Goal: Task Accomplishment & Management: Use online tool/utility

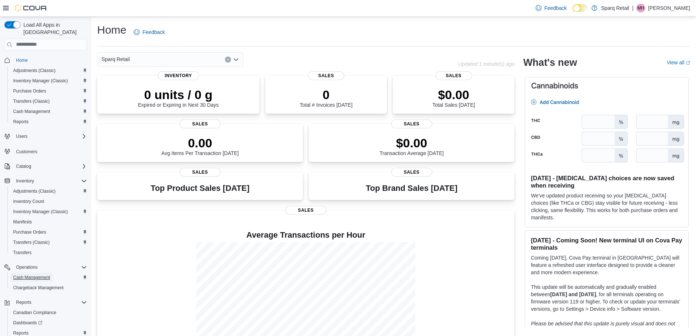
click at [41, 273] on span "Cash Management" at bounding box center [31, 277] width 37 height 9
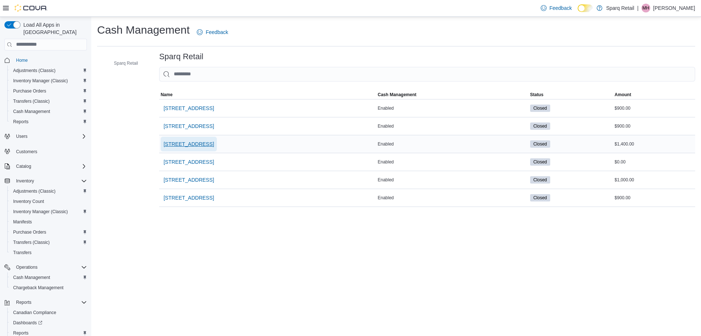
click at [205, 143] on span "[STREET_ADDRESS]" at bounding box center [189, 143] width 50 height 7
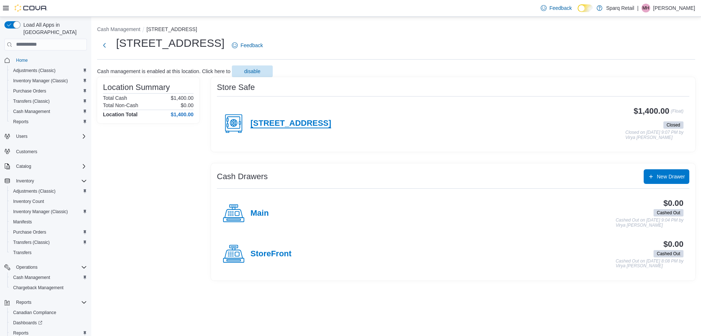
click at [289, 125] on h4 "[STREET_ADDRESS]" at bounding box center [291, 123] width 81 height 9
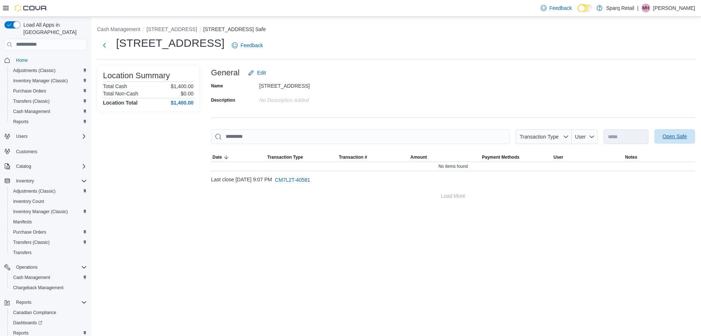
drag, startPoint x: 676, startPoint y: 140, endPoint x: 686, endPoint y: 132, distance: 12.7
click at [678, 138] on span "Open Safe" at bounding box center [675, 136] width 32 height 15
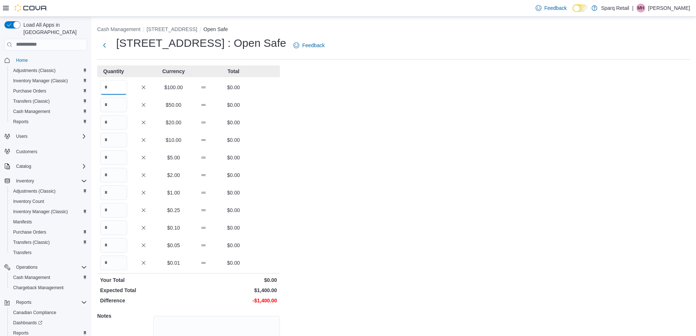
click at [103, 87] on input "Quantity" at bounding box center [113, 87] width 27 height 15
type input "*"
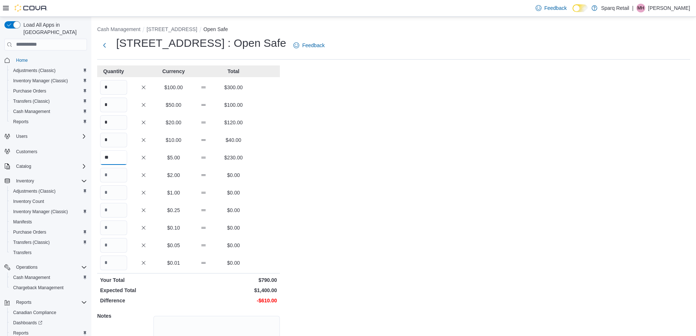
type input "**"
type input "***"
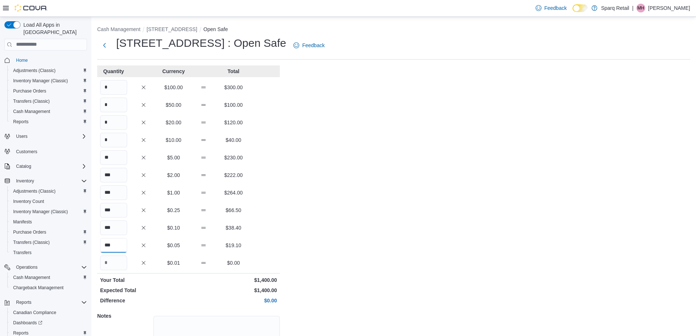
type input "***"
click at [376, 187] on div "Cash Management [STREET_ADDRESS] Open Safe 24-[STREET_ADDRESS] : Open Safe Feed…" at bounding box center [393, 207] width 605 height 381
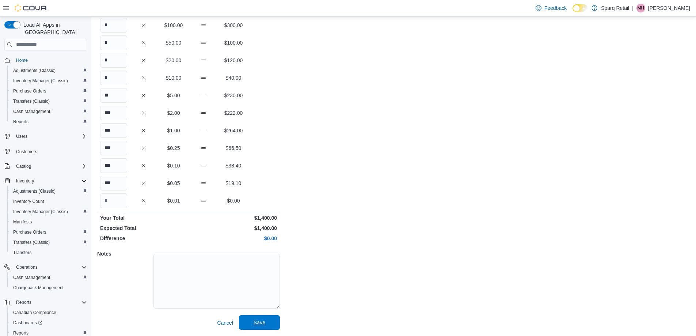
click at [269, 323] on span "Save" at bounding box center [259, 322] width 32 height 15
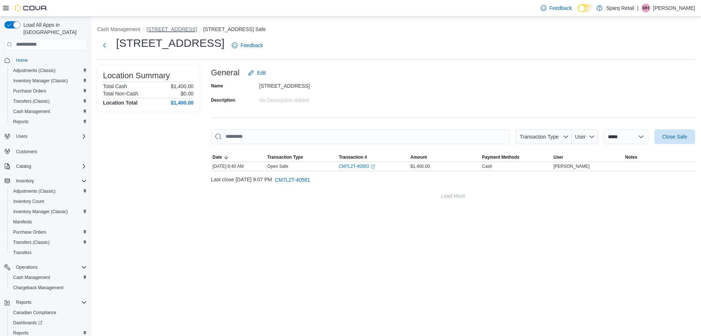
click at [169, 29] on button "[STREET_ADDRESS]" at bounding box center [171, 29] width 50 height 6
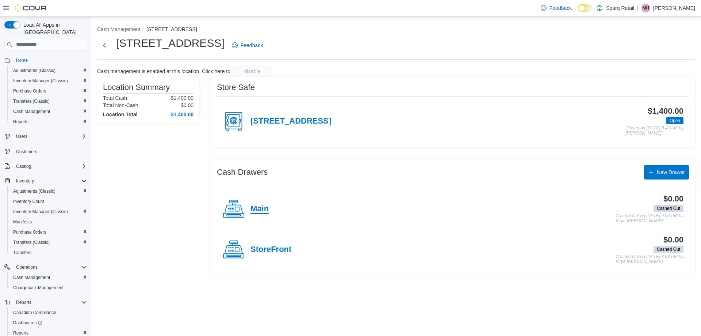
click at [267, 213] on h4 "Main" at bounding box center [260, 208] width 18 height 9
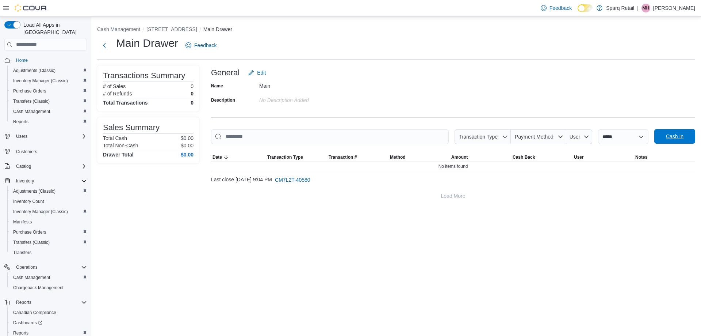
click at [674, 138] on span "Cash In" at bounding box center [675, 136] width 18 height 7
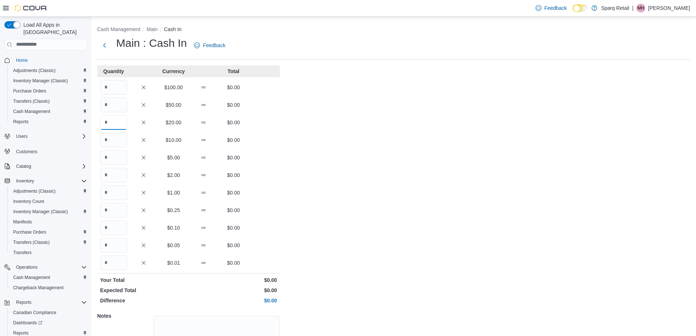
drag, startPoint x: 112, startPoint y: 126, endPoint x: 116, endPoint y: 125, distance: 4.1
click at [112, 125] on input "Quantity" at bounding box center [113, 122] width 27 height 15
type input "*"
type input "**"
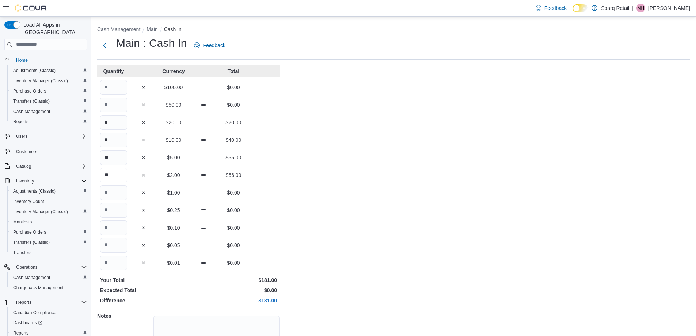
type input "**"
type input "*"
type input "**"
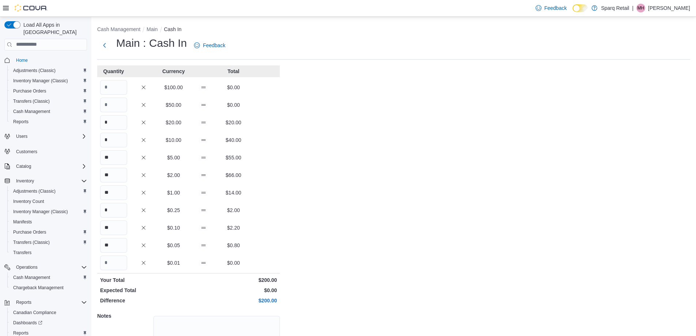
click at [454, 235] on div "Cash Management Main Cash In Main : Cash In Feedback Quantity Currency Total $1…" at bounding box center [393, 207] width 605 height 381
click at [366, 249] on div "Cash Management Main Cash In Main : Cash In Feedback Quantity Currency Total $1…" at bounding box center [393, 207] width 605 height 381
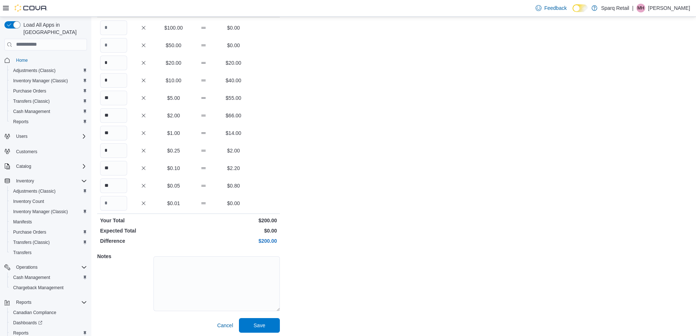
scroll to position [62, 0]
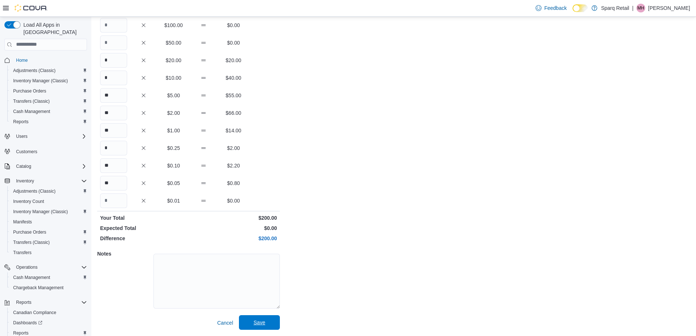
click at [266, 320] on span "Save" at bounding box center [259, 322] width 32 height 15
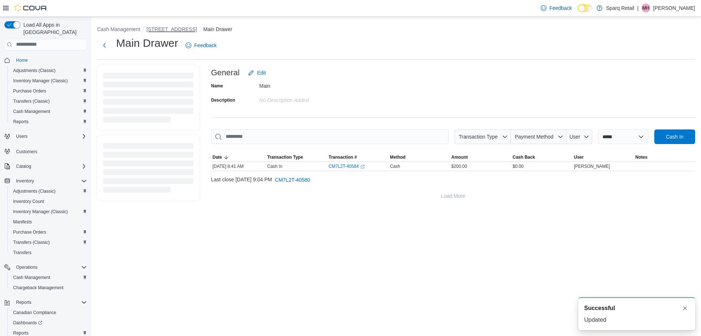
click at [175, 30] on button "[STREET_ADDRESS]" at bounding box center [171, 29] width 50 height 6
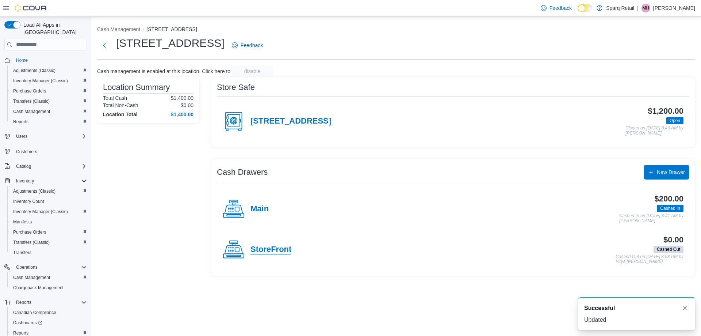
click at [273, 252] on h4 "StoreFront" at bounding box center [271, 249] width 41 height 9
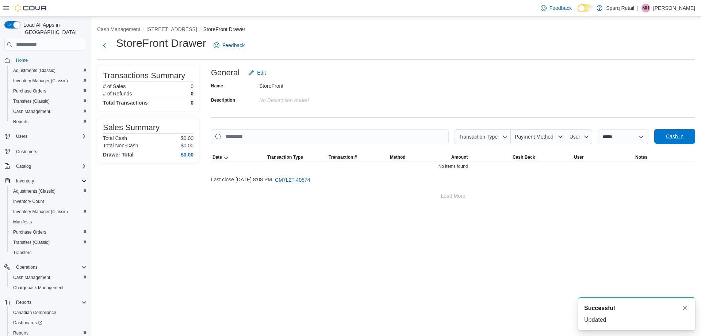
click at [670, 141] on span "Cash In" at bounding box center [675, 136] width 32 height 15
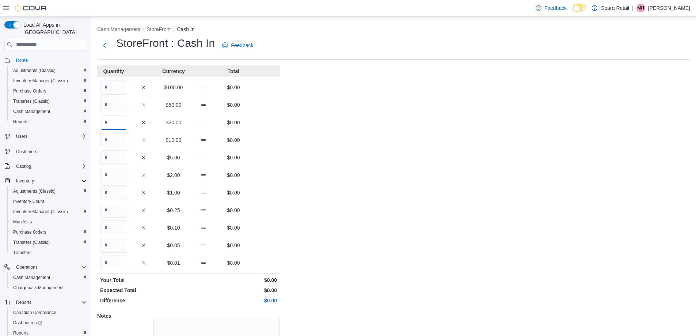
click at [111, 125] on input "Quantity" at bounding box center [113, 122] width 27 height 15
type input "*"
type input "**"
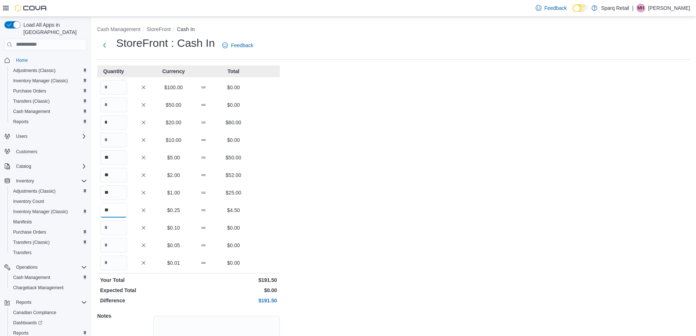
type input "**"
click at [298, 227] on div "Cash Management StoreFront Cash In StoreFront : Cash In Feedback Quantity Curre…" at bounding box center [393, 207] width 605 height 381
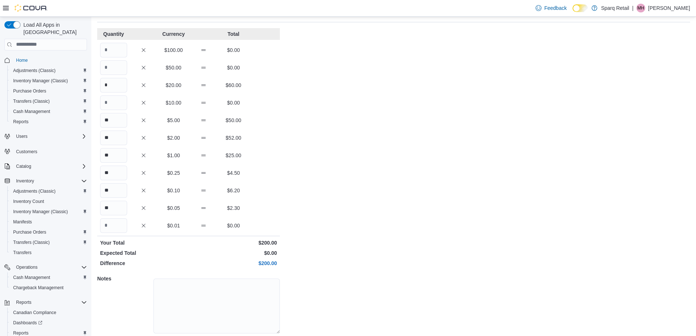
scroll to position [62, 0]
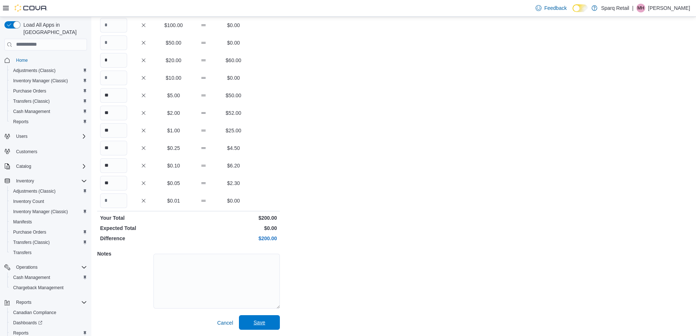
click at [258, 324] on span "Save" at bounding box center [259, 322] width 12 height 7
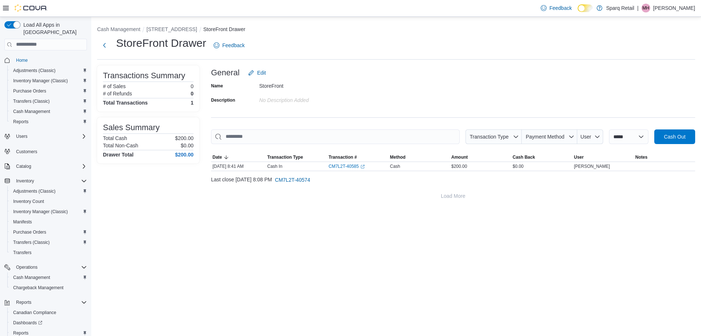
click at [272, 280] on div "**********" at bounding box center [396, 176] width 610 height 319
click at [23, 108] on span "Cash Management" at bounding box center [31, 111] width 37 height 6
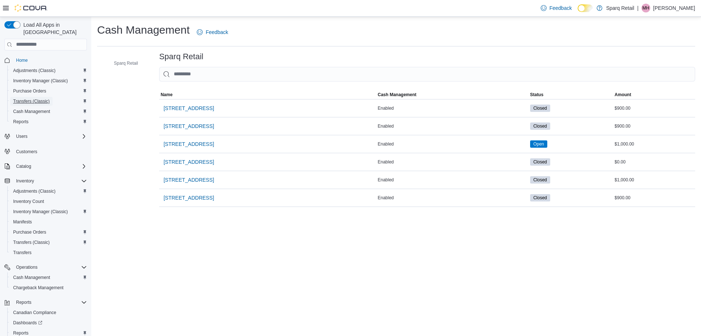
click at [25, 98] on span "Transfers (Classic)" at bounding box center [31, 101] width 37 height 6
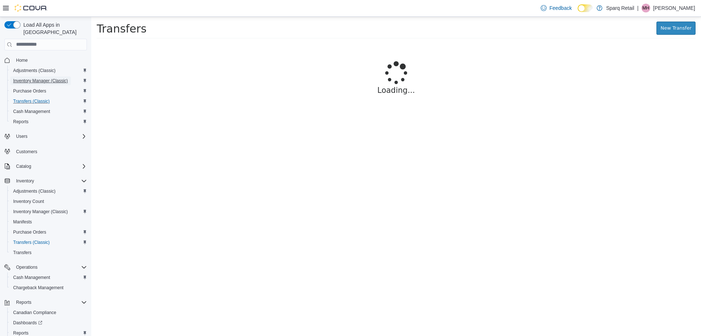
click at [26, 78] on span "Inventory Manager (Classic)" at bounding box center [40, 81] width 55 height 6
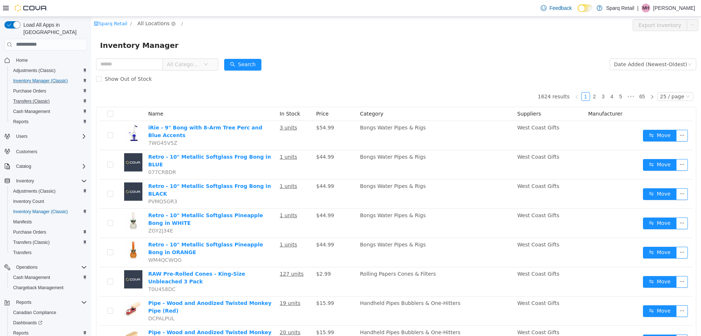
click at [155, 20] on span "All Locations" at bounding box center [153, 23] width 32 height 8
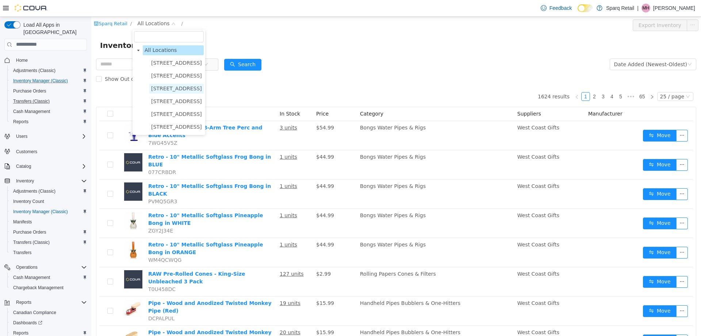
click at [176, 90] on span "[STREET_ADDRESS]" at bounding box center [176, 88] width 51 height 6
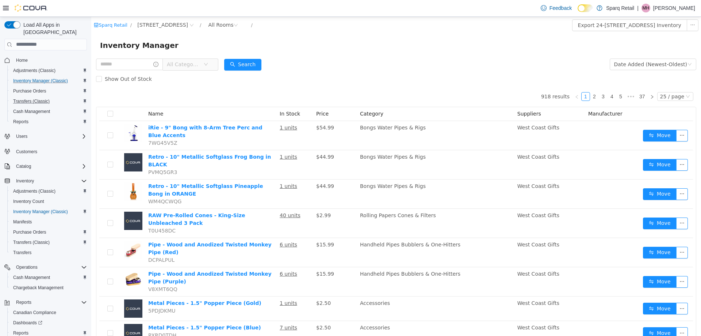
drag, startPoint x: 331, startPoint y: 55, endPoint x: 320, endPoint y: 46, distance: 14.4
click at [332, 54] on div "Inventory Manager" at bounding box center [396, 44] width 610 height 23
click at [26, 57] on span "Home" at bounding box center [22, 60] width 12 height 6
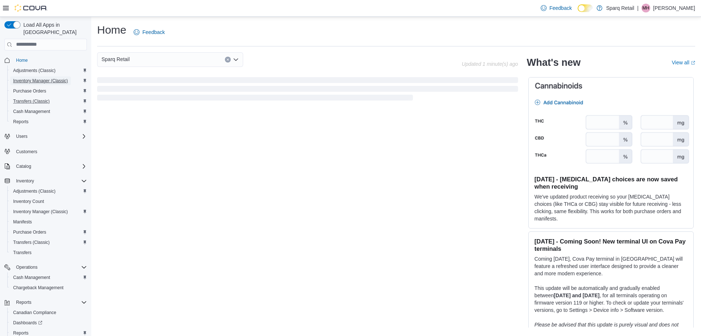
click at [30, 78] on span "Inventory Manager (Classic)" at bounding box center [40, 81] width 55 height 6
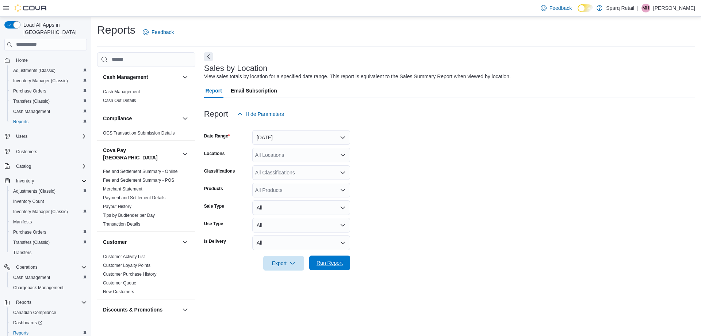
click at [326, 265] on span "Run Report" at bounding box center [330, 262] width 26 height 7
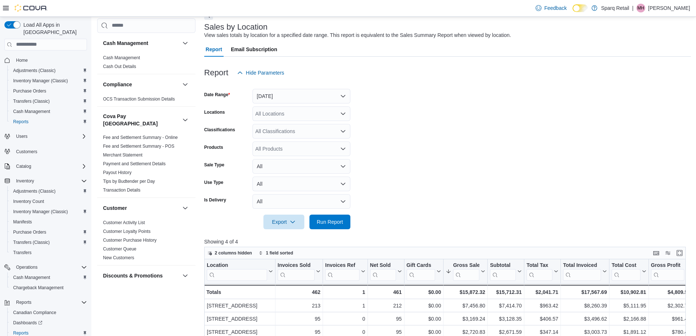
scroll to position [37, 0]
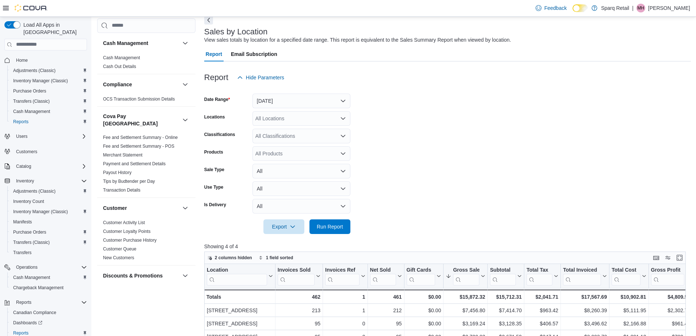
click at [294, 118] on div "All Locations" at bounding box center [301, 118] width 98 height 15
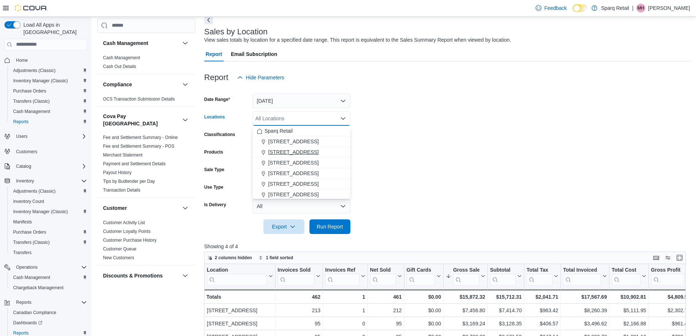
click at [298, 153] on span "[STREET_ADDRESS]" at bounding box center [293, 151] width 50 height 7
click at [291, 173] on span "[STREET_ADDRESS]" at bounding box center [293, 172] width 50 height 7
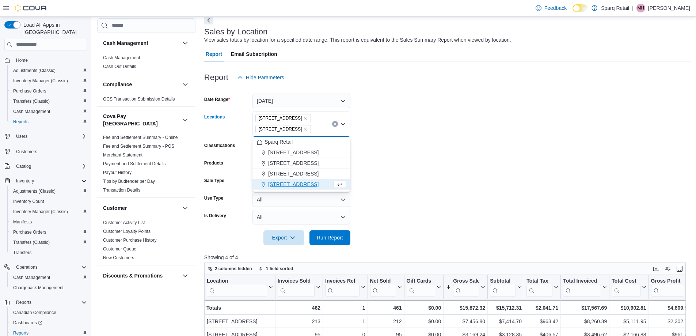
click at [286, 183] on span "[STREET_ADDRESS]" at bounding box center [293, 183] width 50 height 7
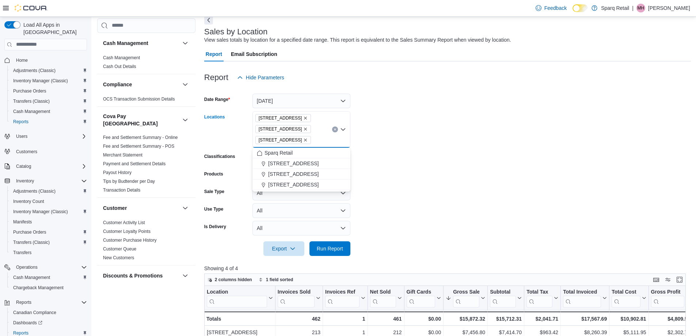
click at [439, 196] on form "Date Range Yesterday Locations 2367 County Rd 45 340 Charlotte Street 4-861 Lan…" at bounding box center [447, 170] width 487 height 171
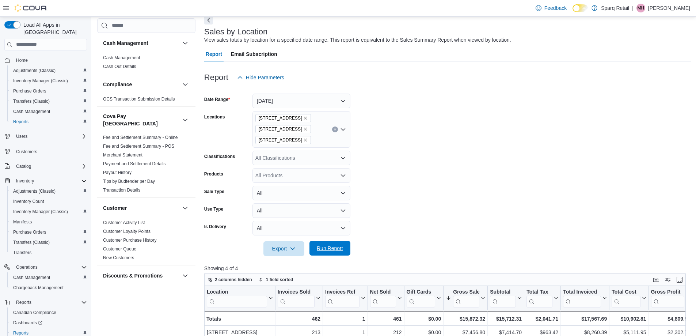
click at [326, 250] on span "Run Report" at bounding box center [330, 247] width 26 height 7
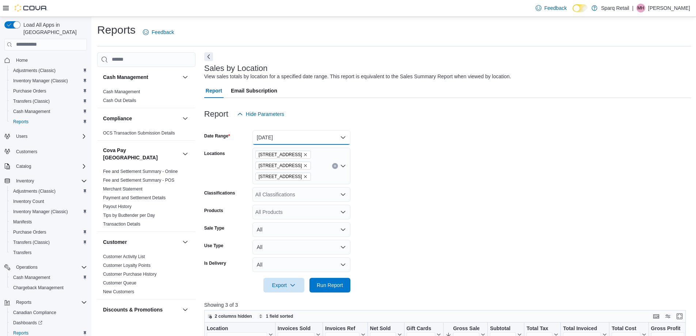
click at [343, 138] on button "Yesterday" at bounding box center [301, 137] width 98 height 15
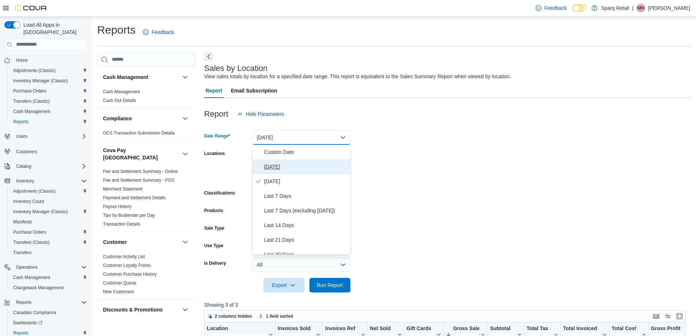
click at [269, 165] on span "Today" at bounding box center [305, 166] width 83 height 9
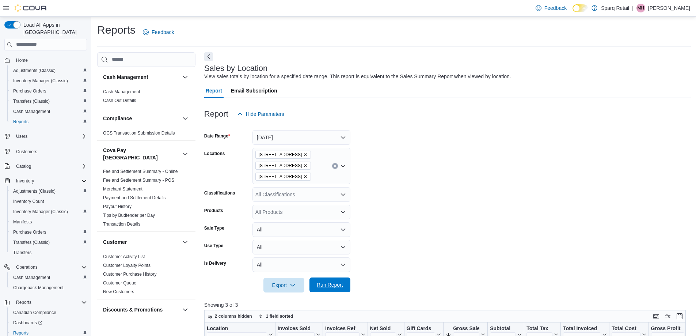
click at [326, 286] on span "Run Report" at bounding box center [330, 284] width 26 height 7
click at [334, 165] on icon "Clear input" at bounding box center [335, 166] width 2 height 2
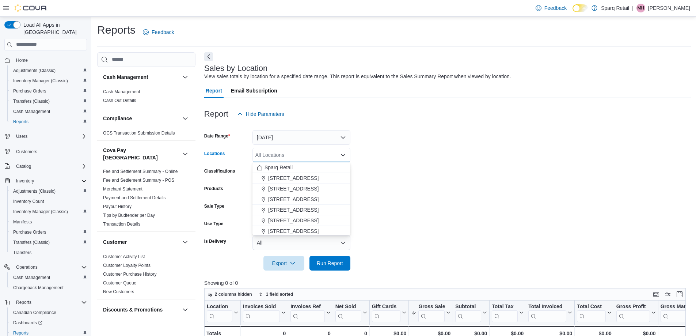
click at [459, 209] on form "Date Range Today Locations All Locations Combo box. Selected. Combo box input. …" at bounding box center [447, 195] width 487 height 149
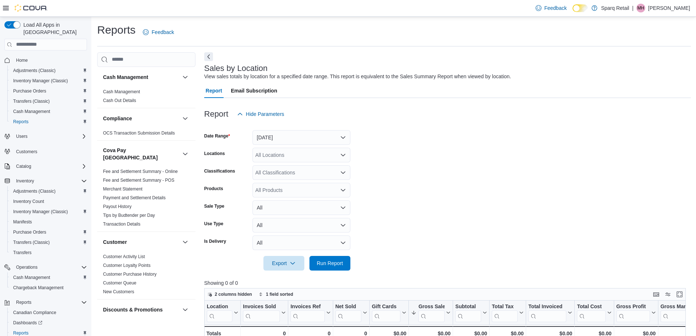
scroll to position [219, 0]
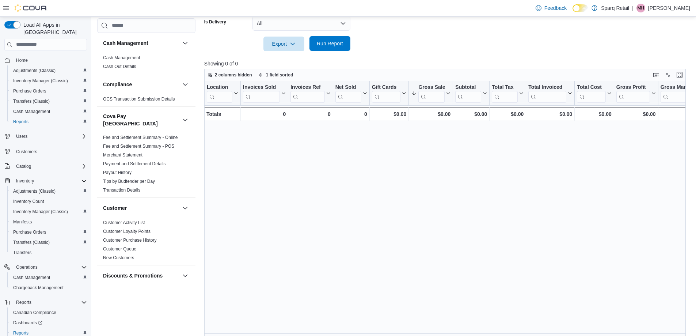
click at [324, 49] on span "Run Report" at bounding box center [330, 43] width 32 height 15
